Goal: Task Accomplishment & Management: Manage account settings

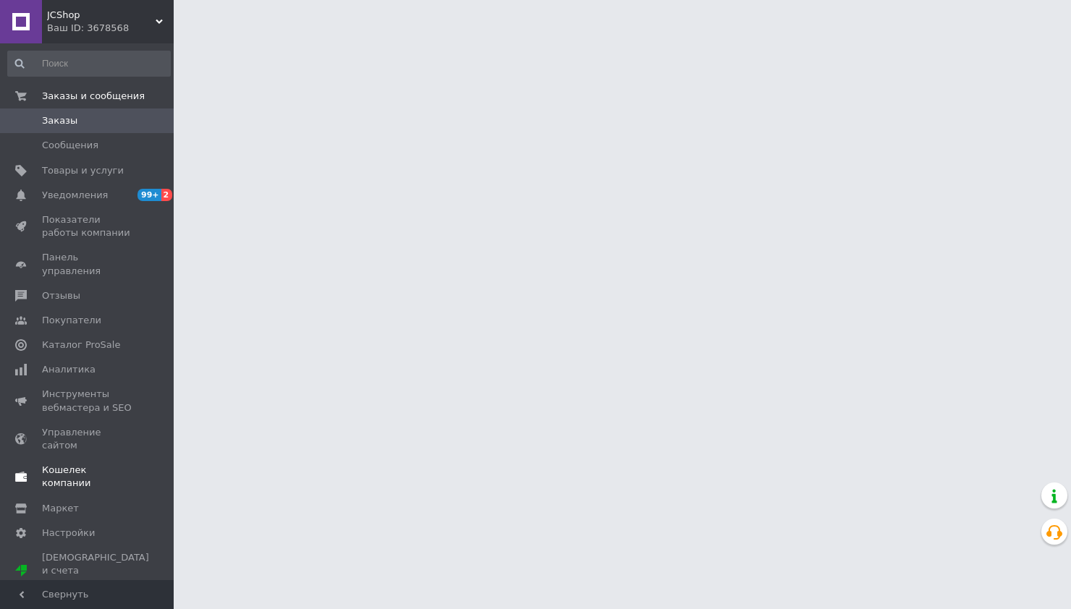
click at [81, 464] on span "Кошелек компании" at bounding box center [88, 477] width 92 height 26
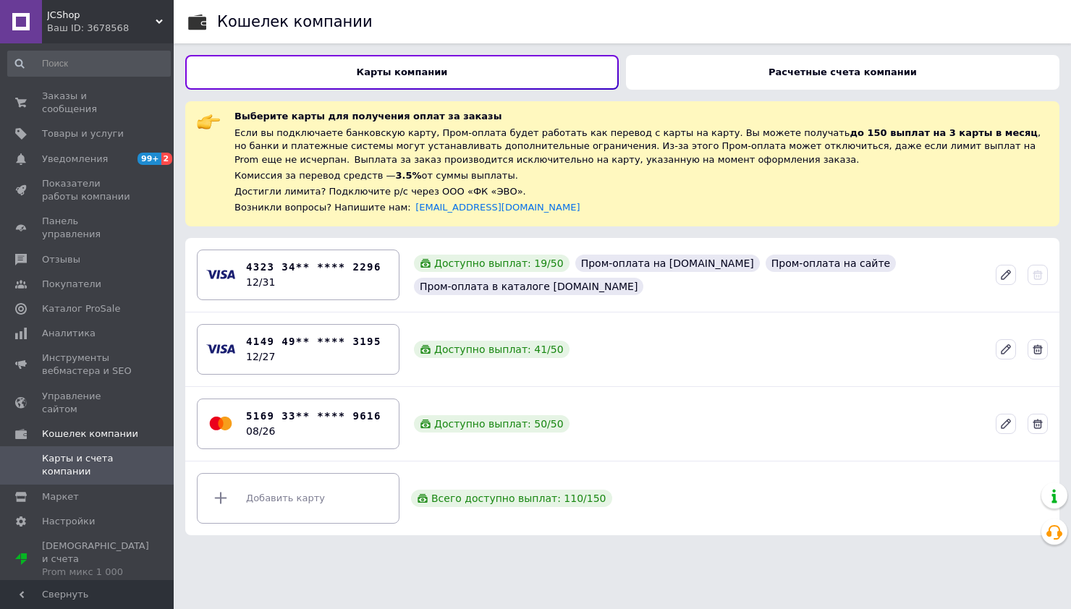
click at [766, 77] on div "Расчетные счета компании" at bounding box center [843, 72] width 434 height 35
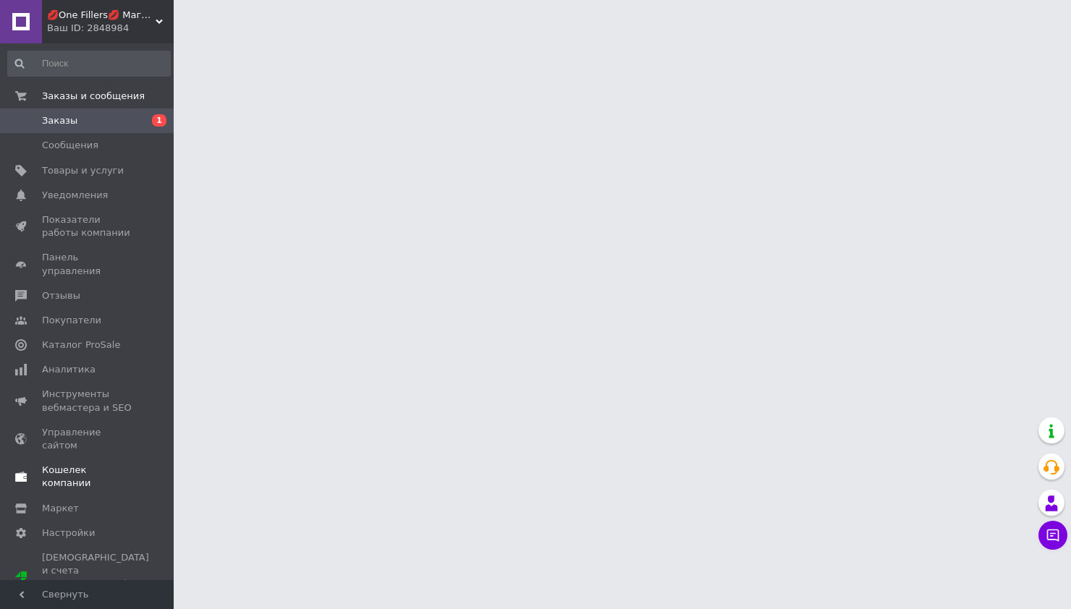
click at [98, 458] on link "Кошелек компании" at bounding box center [89, 477] width 178 height 38
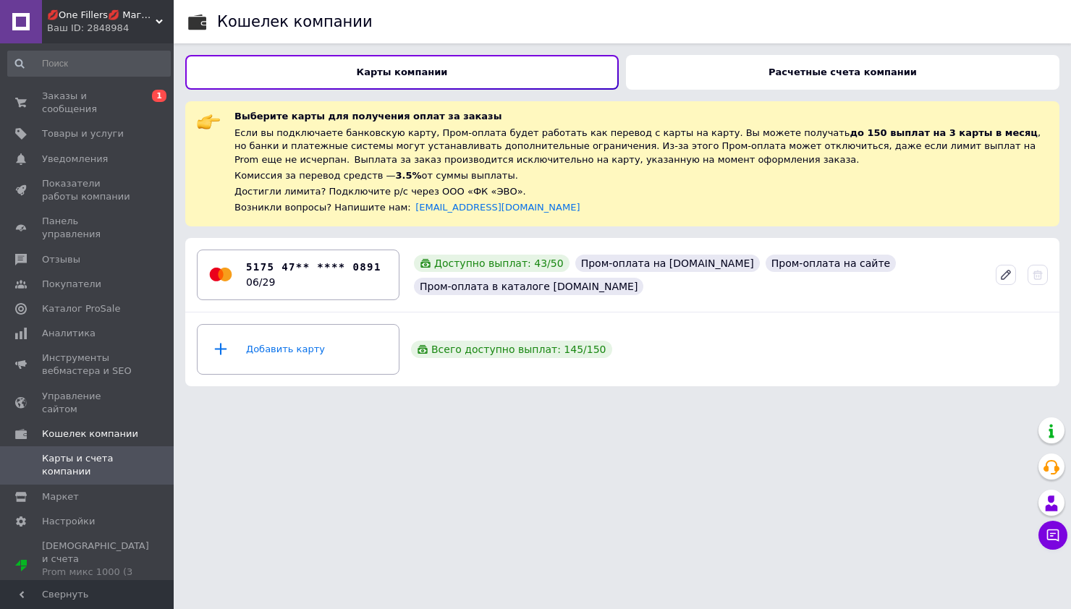
click at [769, 59] on div "Расчетные счета компании" at bounding box center [843, 72] width 434 height 35
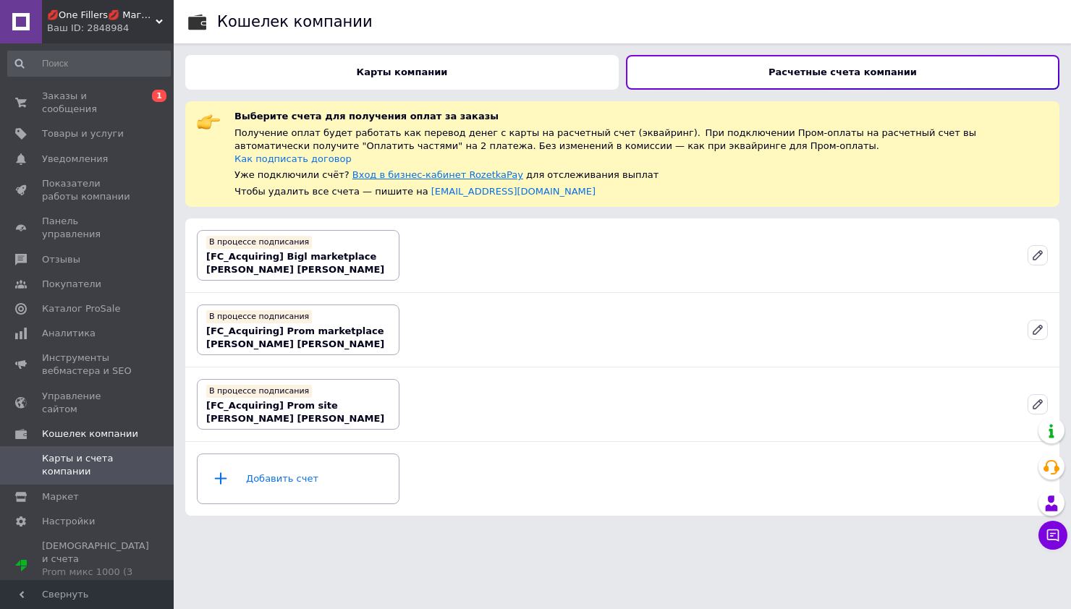
click at [440, 175] on link "Вход в бизнес-кабинет RozetkaPay" at bounding box center [437, 174] width 171 height 11
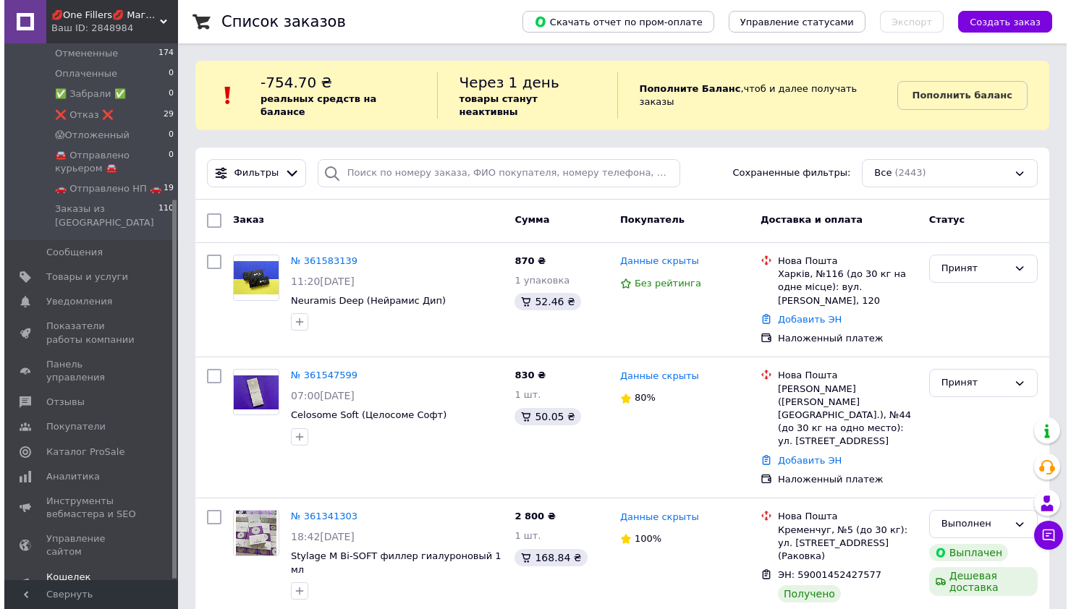
scroll to position [221, 0]
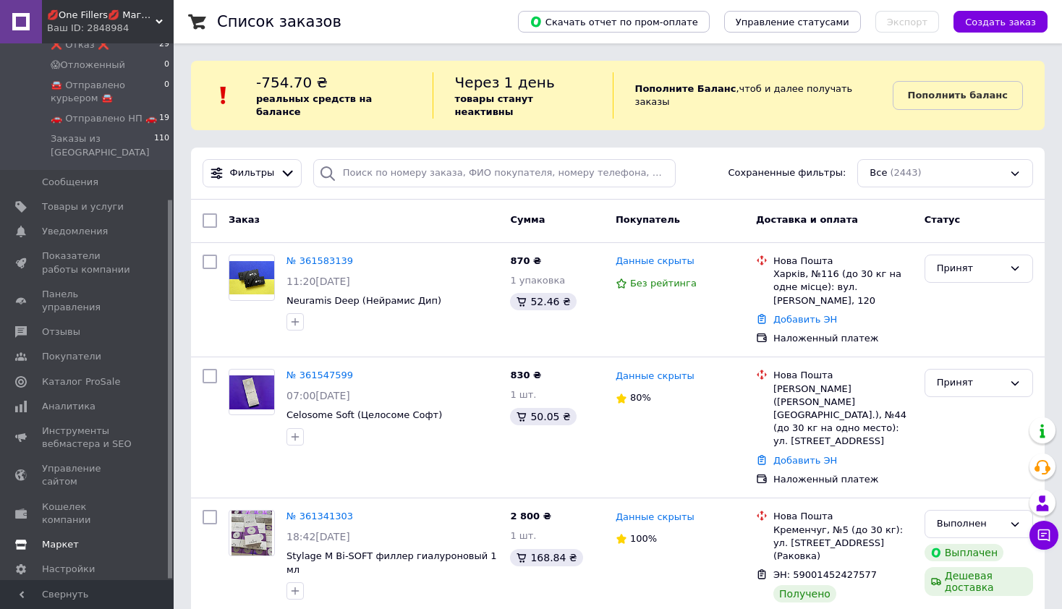
click at [77, 538] on span "Маркет" at bounding box center [88, 544] width 92 height 13
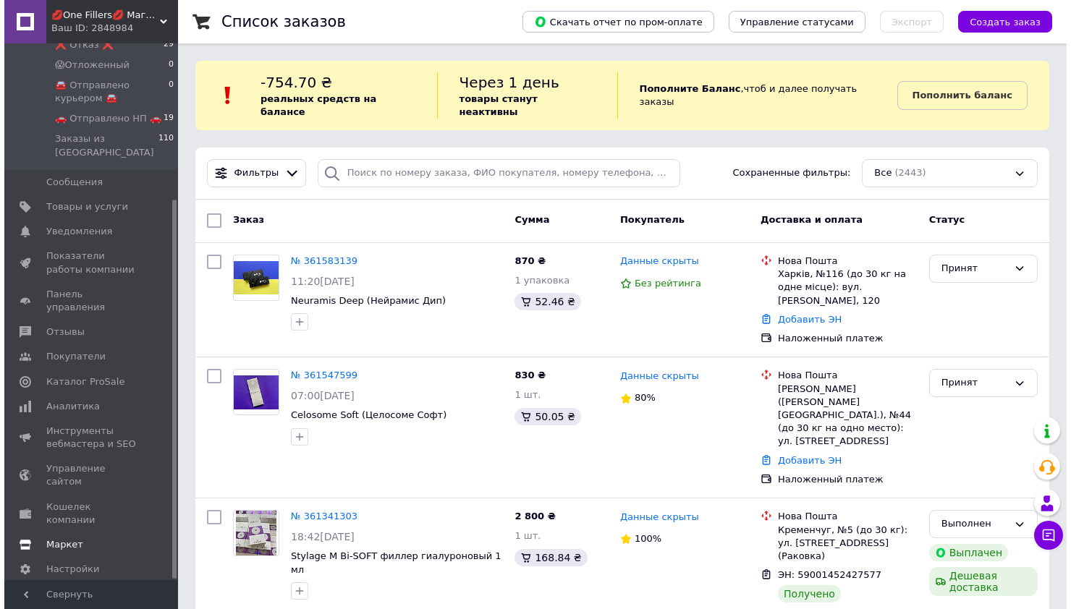
scroll to position [52, 0]
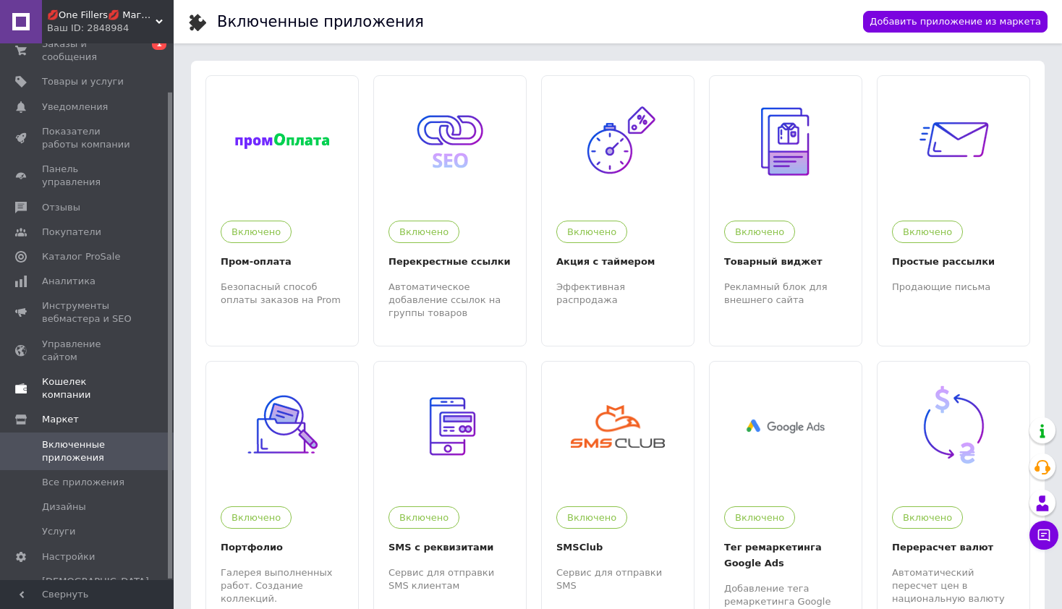
drag, startPoint x: 85, startPoint y: 358, endPoint x: 104, endPoint y: 364, distance: 19.7
click at [85, 376] on span "Кошелек компании" at bounding box center [88, 389] width 92 height 26
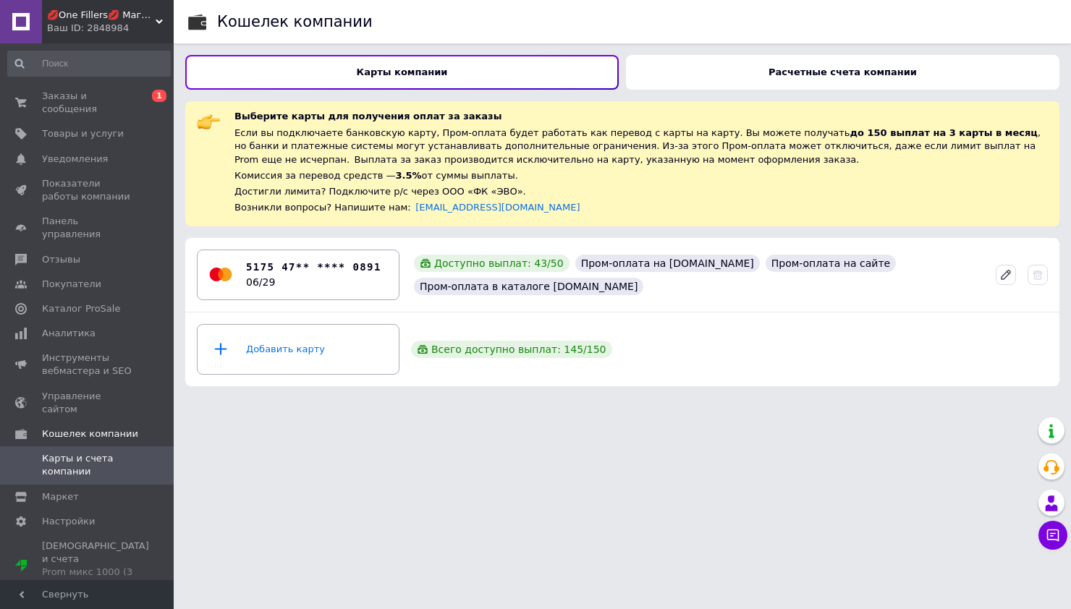
click at [720, 72] on div "Расчетные счета компании" at bounding box center [843, 72] width 434 height 35
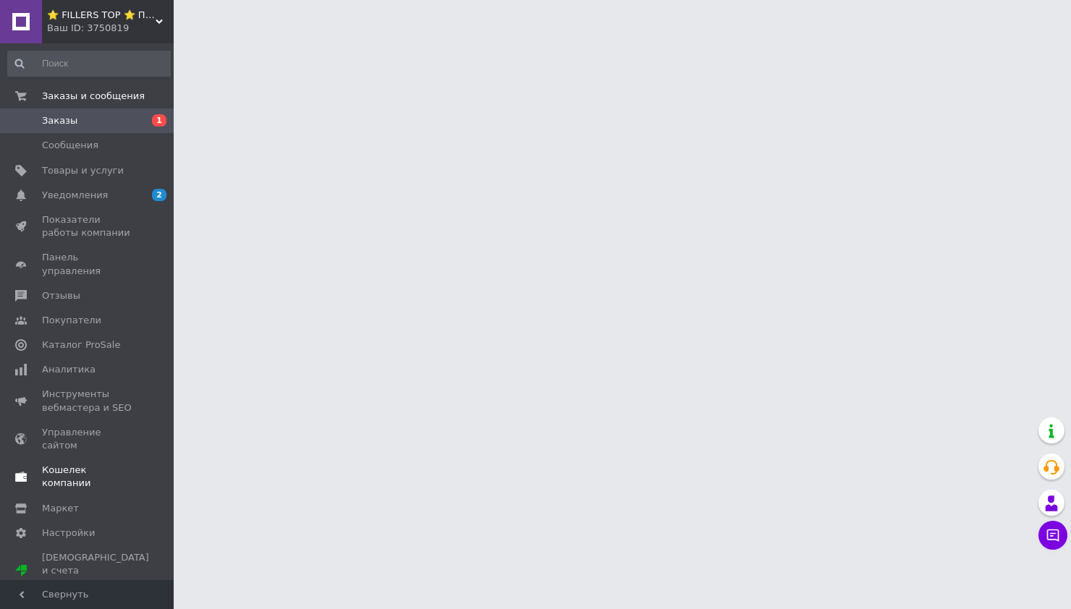
click at [90, 464] on span "Кошелек компании" at bounding box center [88, 477] width 92 height 26
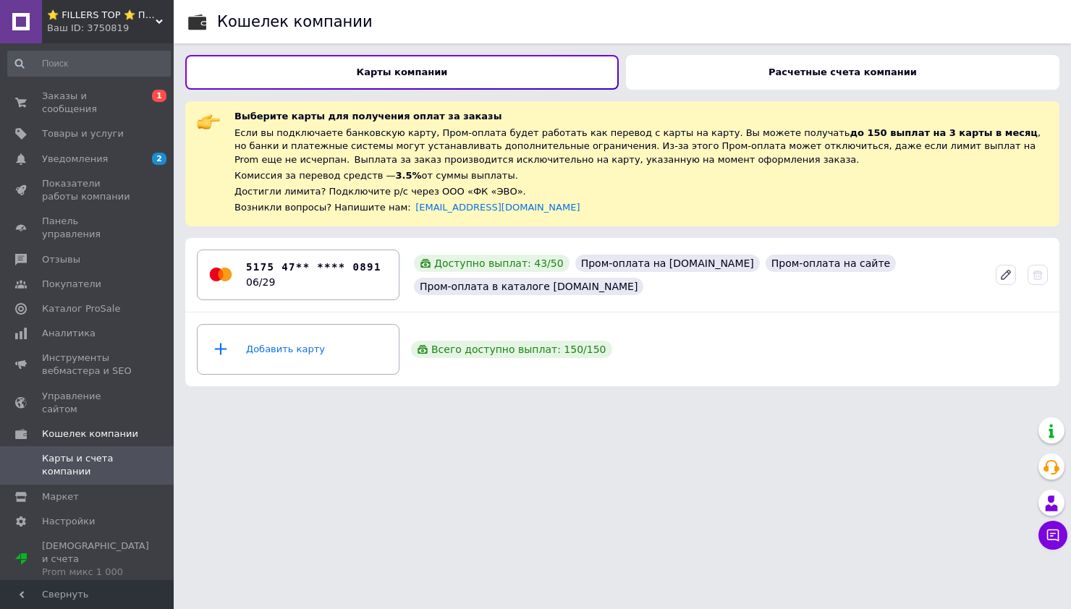
click at [721, 78] on div "Расчетные счета компании" at bounding box center [843, 72] width 434 height 35
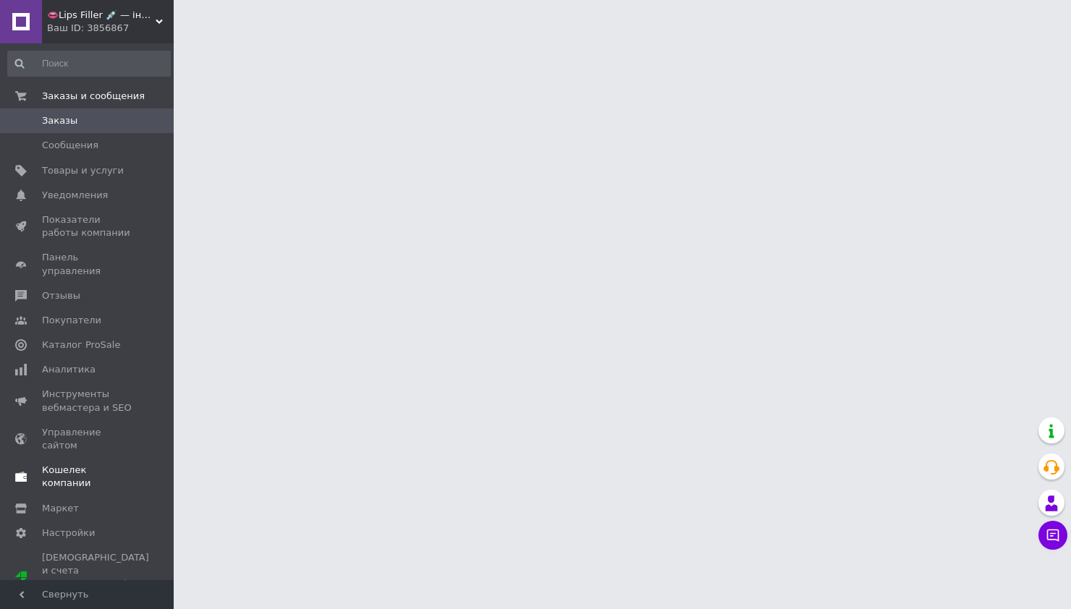
click at [88, 464] on span "Кошелек компании" at bounding box center [88, 477] width 92 height 26
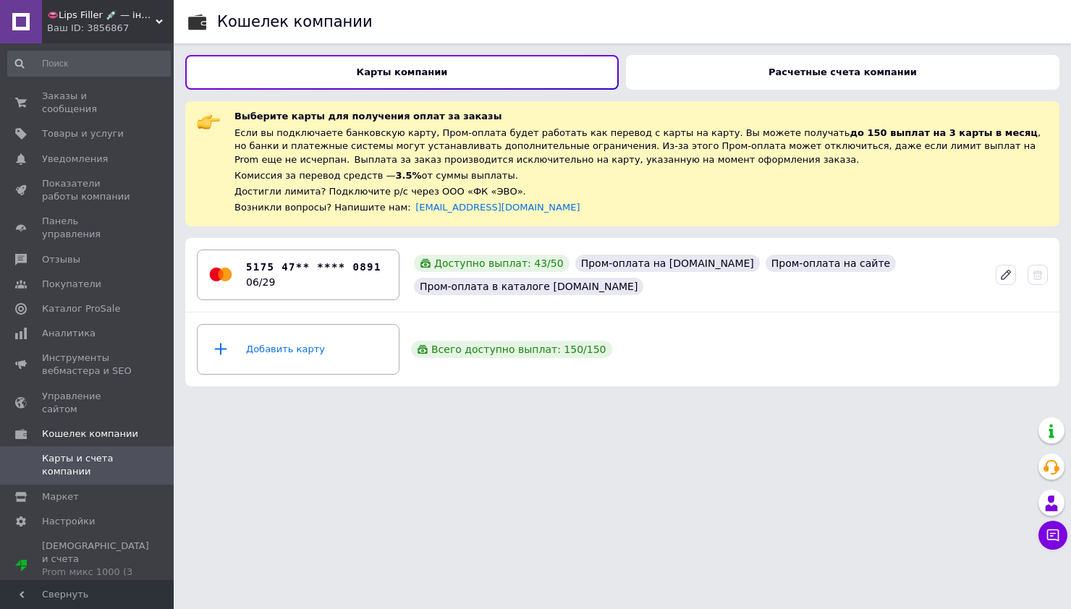
click at [722, 69] on div "Расчетные счета компании" at bounding box center [843, 72] width 434 height 35
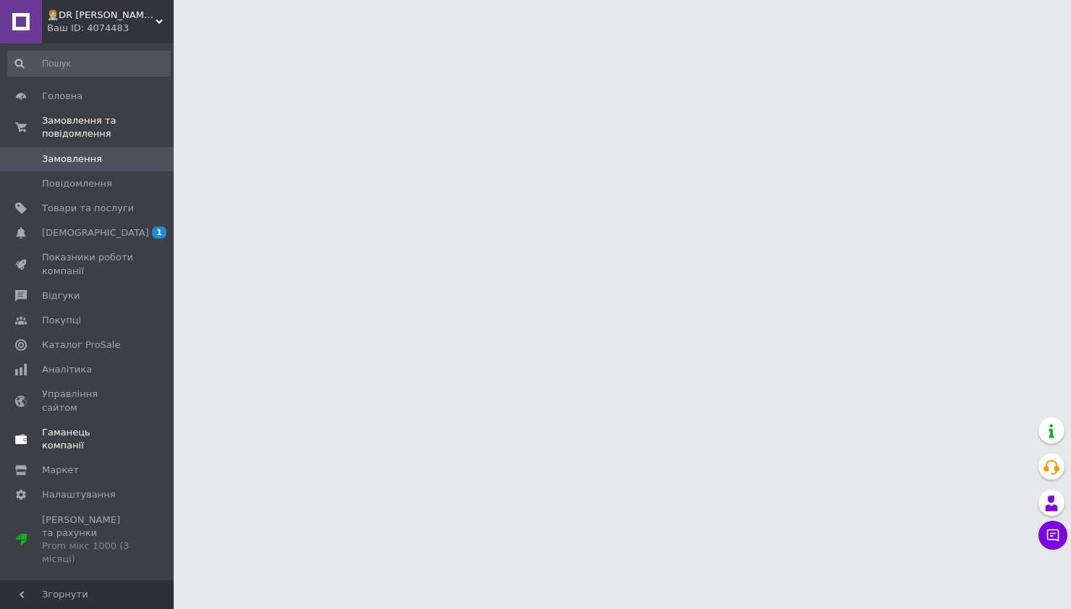
click at [81, 426] on span "Гаманець компанії" at bounding box center [88, 439] width 92 height 26
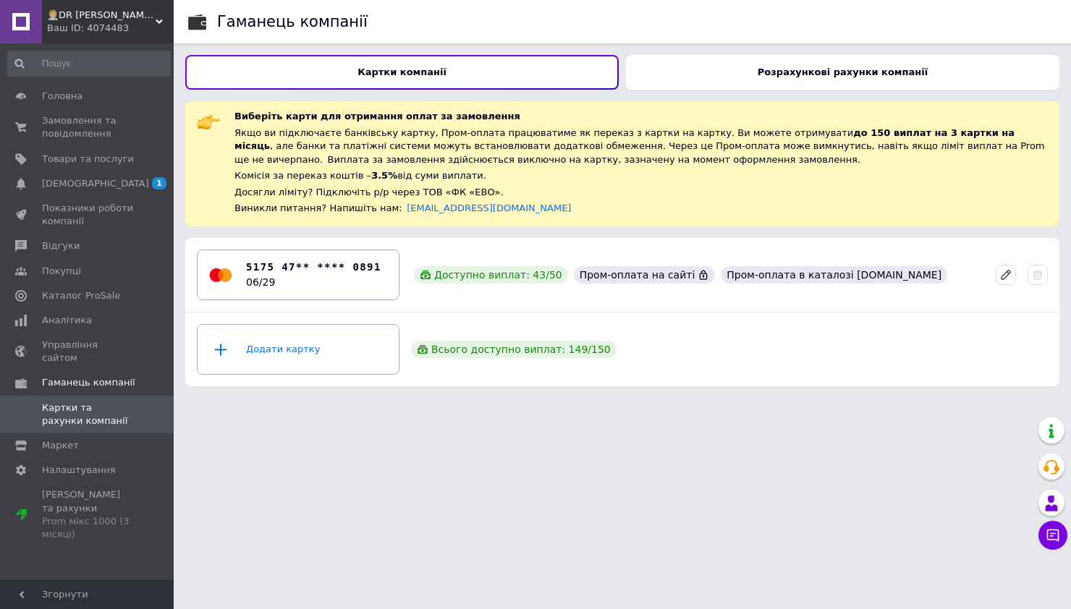
click at [796, 72] on b "Розрахункові рахунки компанії" at bounding box center [843, 72] width 170 height 11
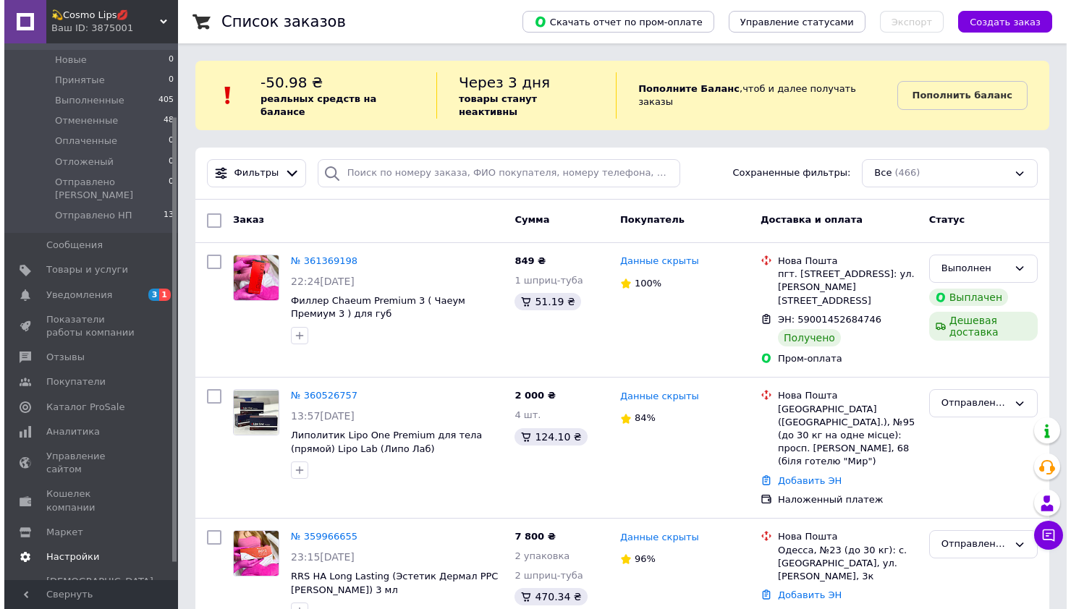
scroll to position [109, 0]
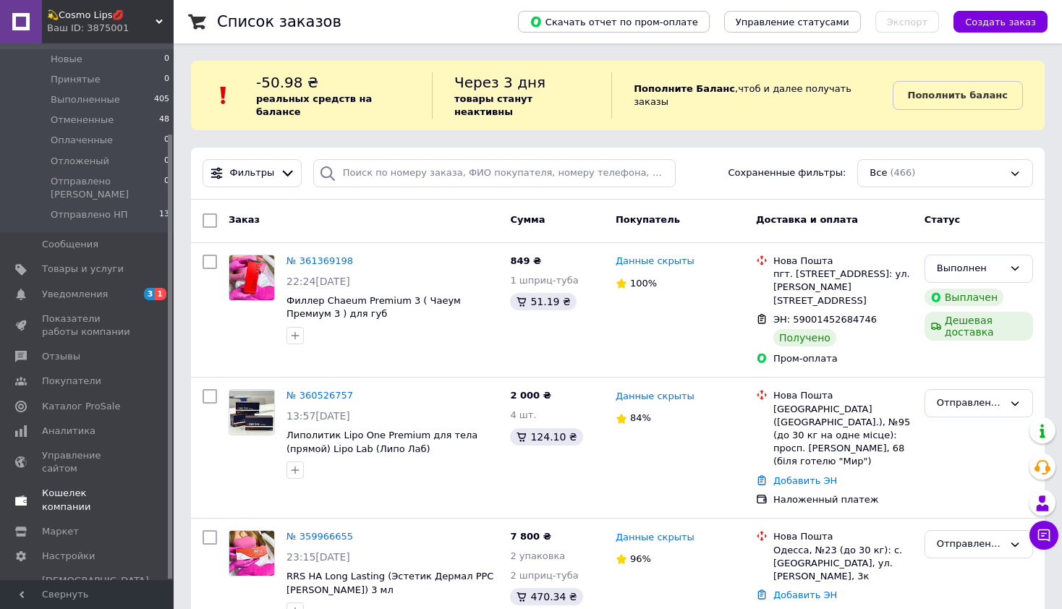
click at [93, 487] on span "Кошелек компании" at bounding box center [88, 500] width 92 height 26
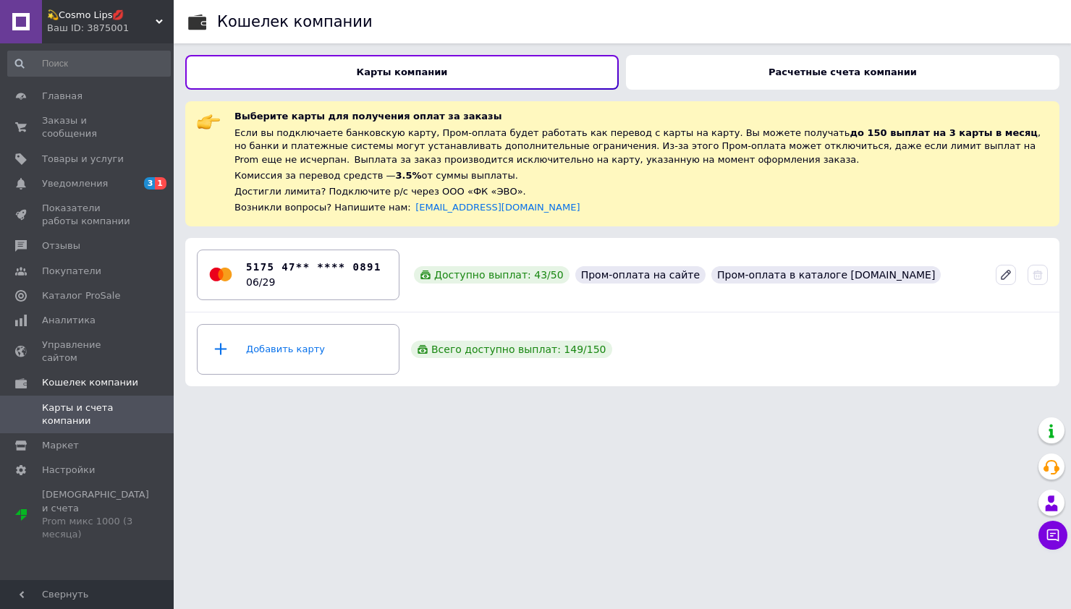
click at [842, 68] on b "Расчетные счета компании" at bounding box center [843, 72] width 148 height 11
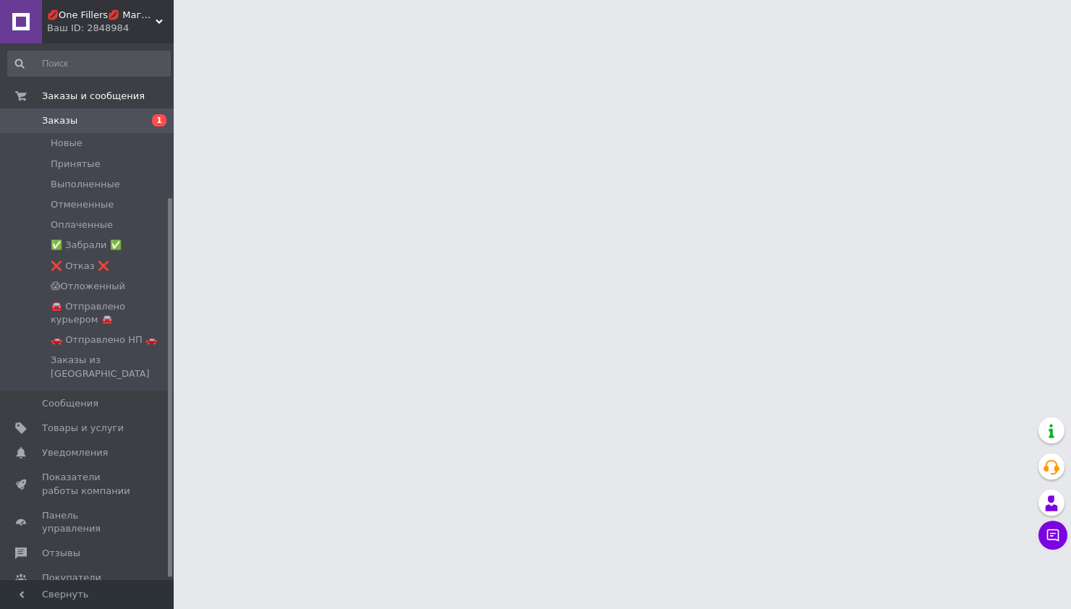
scroll to position [221, 0]
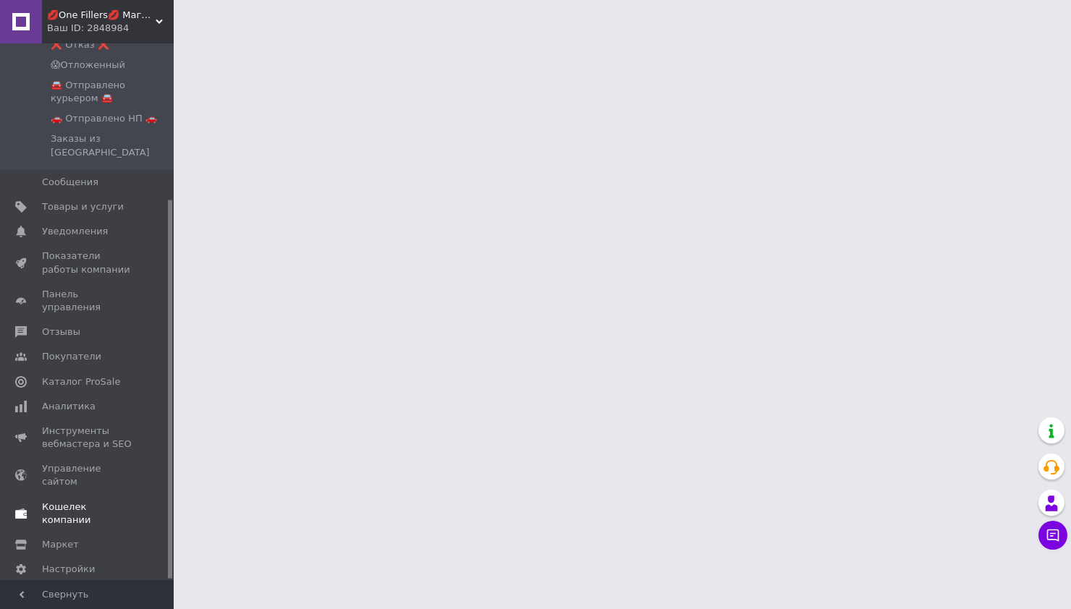
click at [90, 501] on span "Кошелек компании" at bounding box center [88, 514] width 92 height 26
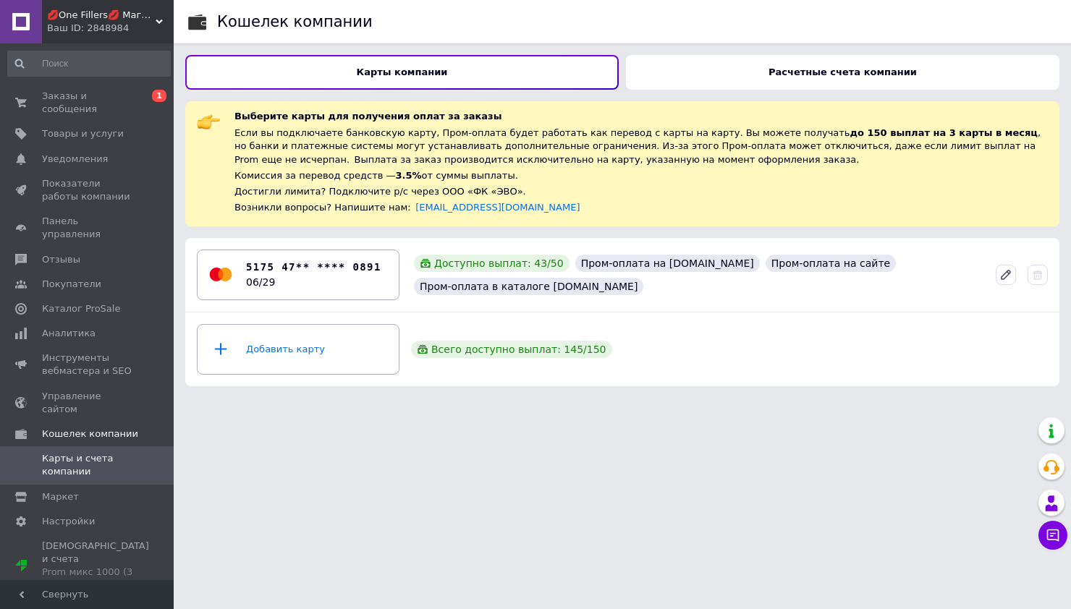
click at [677, 73] on div "Расчетные счета компании" at bounding box center [843, 72] width 434 height 35
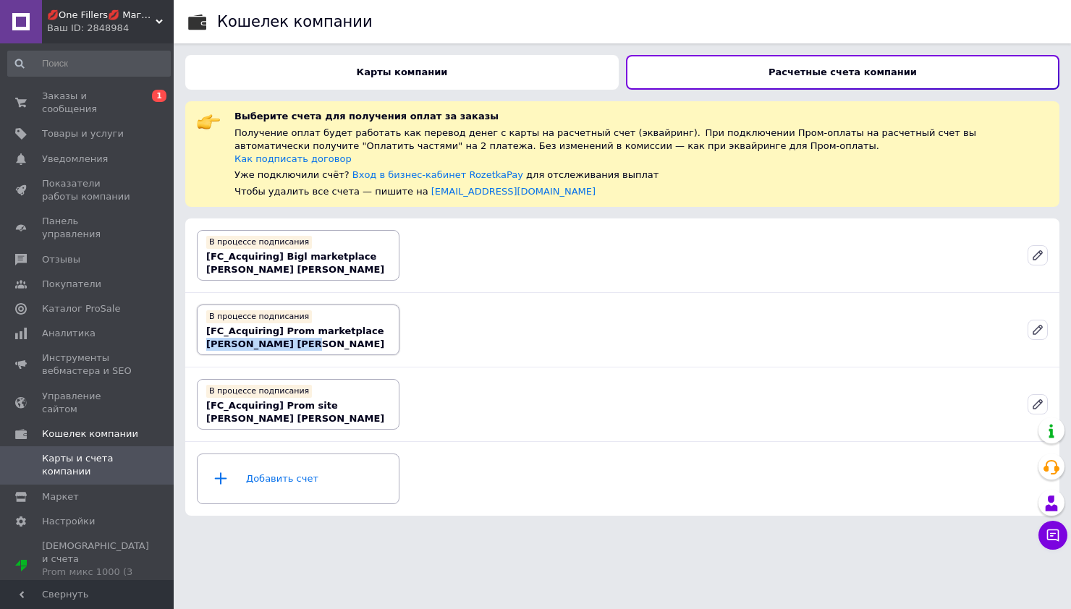
drag, startPoint x: 306, startPoint y: 347, endPoint x: 208, endPoint y: 344, distance: 97.7
click at [208, 344] on b "[FC_Acquiring] Prom marketplace Микитенко Валентин Валентинович" at bounding box center [295, 338] width 178 height 24
copy b "Микитенко Валентин"
